Goal: Information Seeking & Learning: Learn about a topic

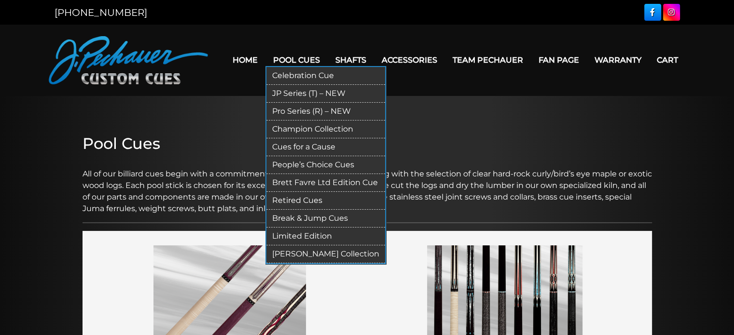
click at [324, 146] on link "Cues for a Cause" at bounding box center [325, 147] width 119 height 18
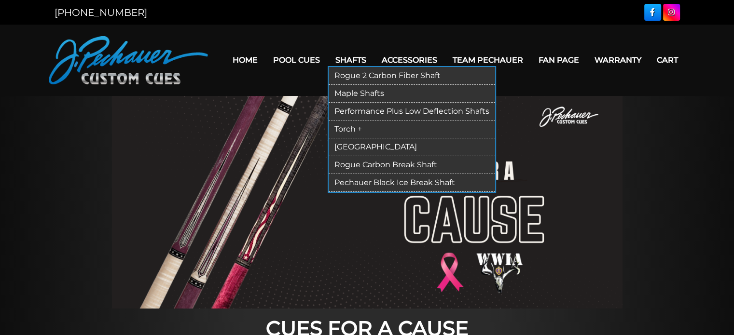
click at [406, 72] on link "Rogue 2 Carbon Fiber Shaft" at bounding box center [412, 76] width 166 height 18
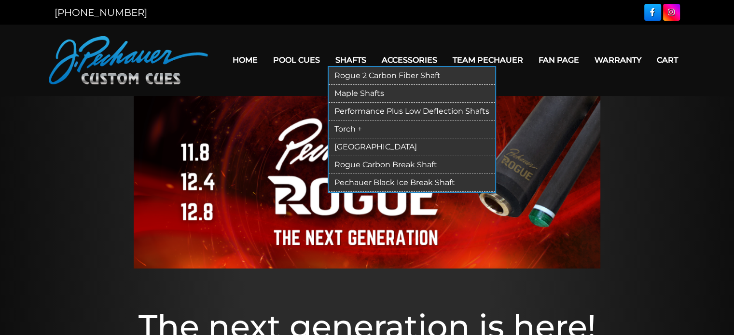
click at [379, 108] on link "Performance Plus Low Deflection Shafts" at bounding box center [412, 112] width 166 height 18
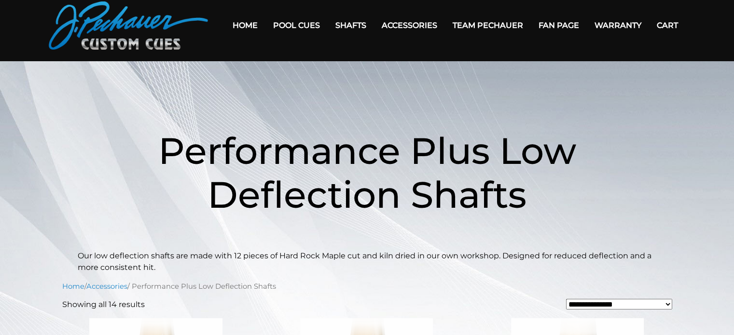
scroll to position [28, 0]
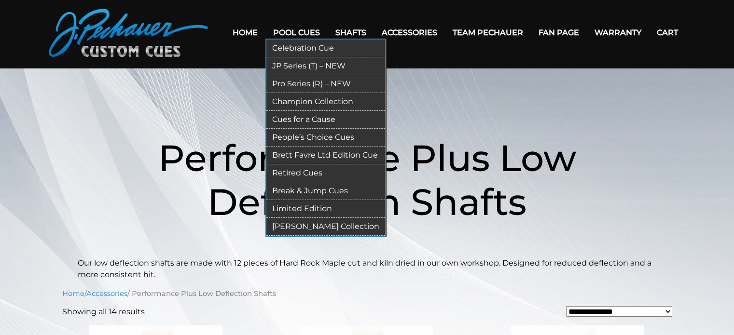
click at [311, 82] on link "Pro Series (R) – NEW" at bounding box center [325, 84] width 119 height 18
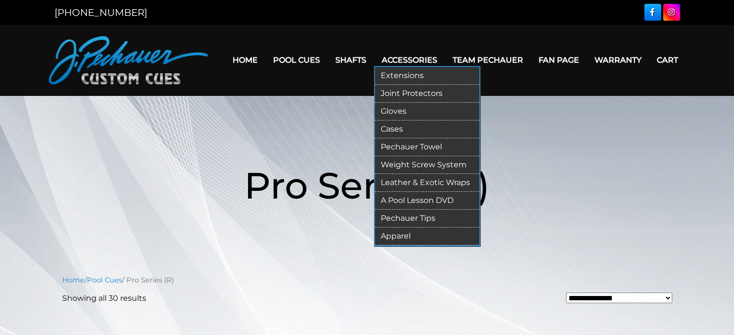
click at [421, 215] on link "Pechauer Tips" at bounding box center [427, 219] width 104 height 18
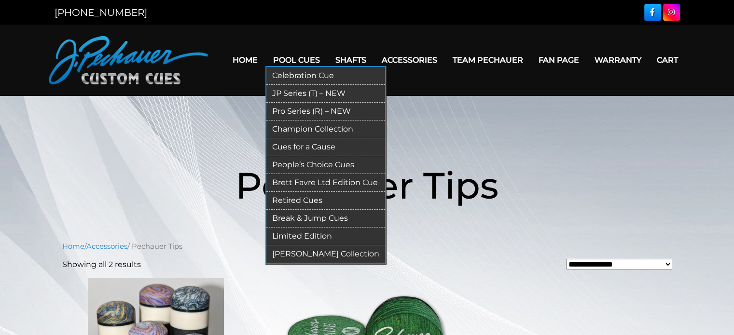
click at [315, 77] on link "Celebration Cue" at bounding box center [325, 76] width 119 height 18
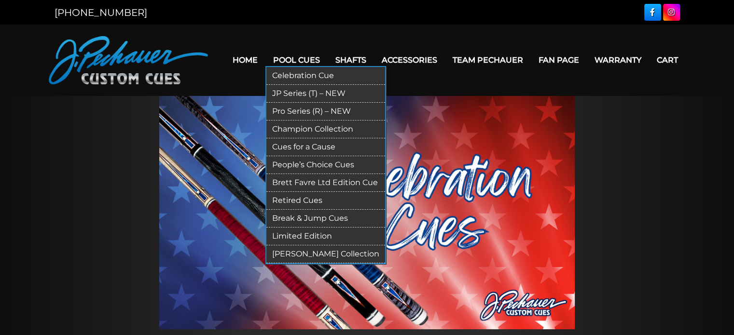
click at [319, 256] on link "[PERSON_NAME] Collection" at bounding box center [325, 255] width 119 height 18
